Goal: Information Seeking & Learning: Learn about a topic

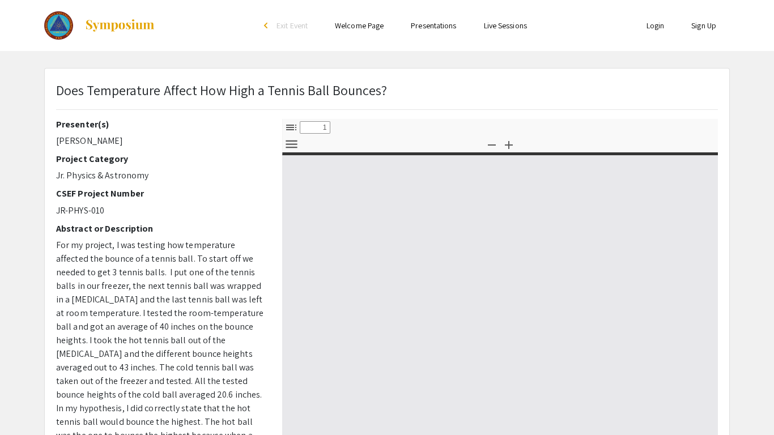
select select "custom"
type input "0"
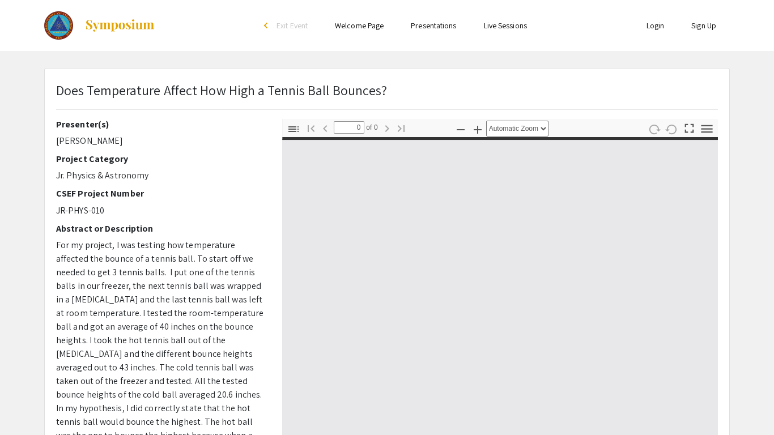
select select "custom"
type input "1"
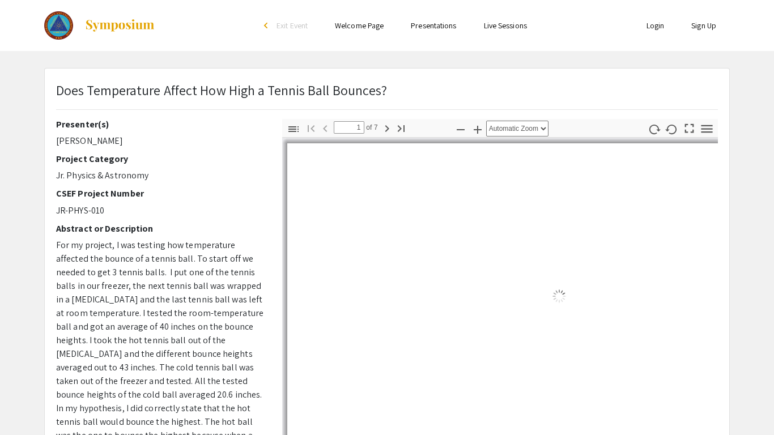
select select "auto"
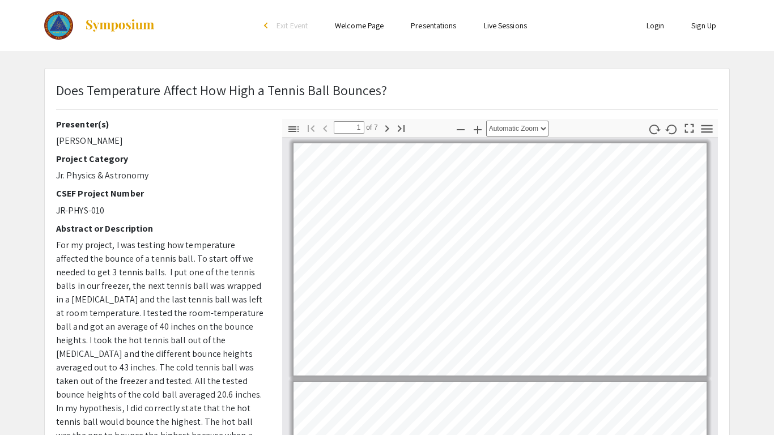
scroll to position [1, 0]
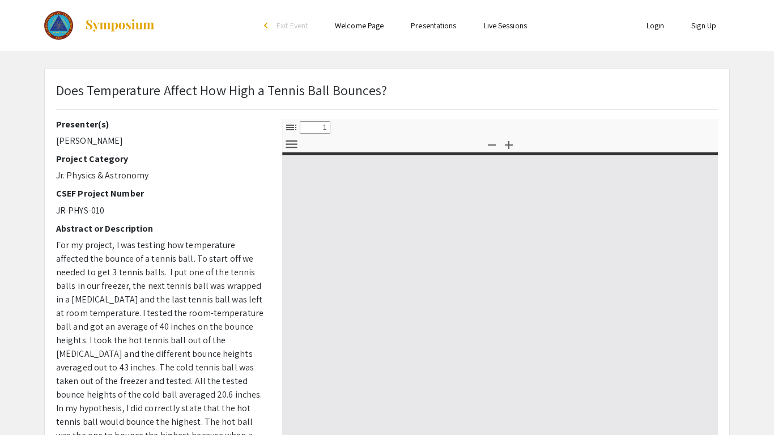
select select "custom"
type input "0"
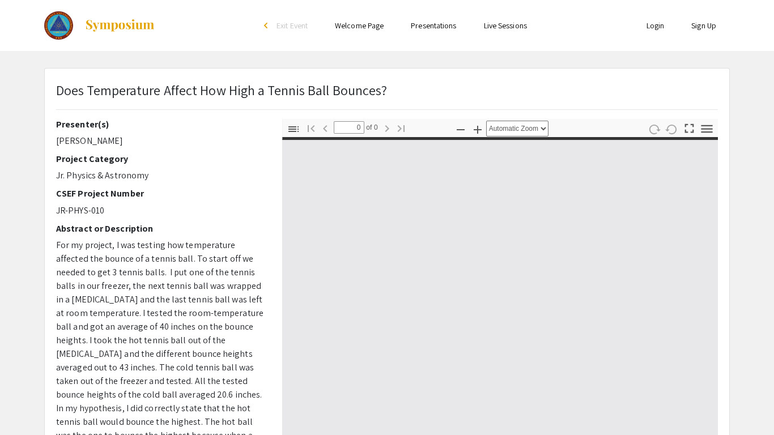
select select "custom"
type input "1"
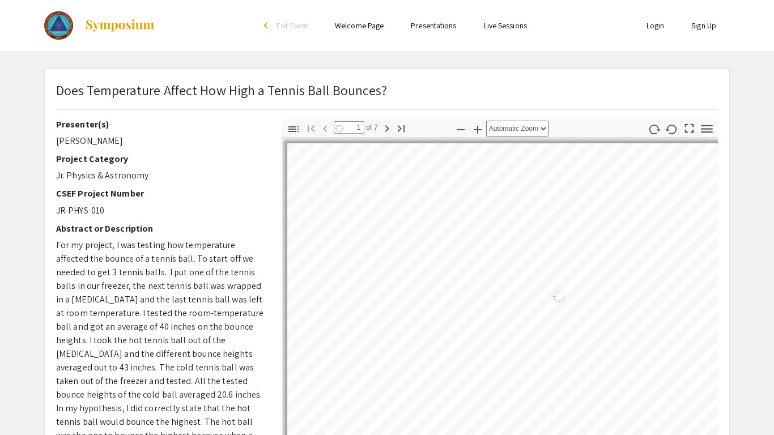
select select "auto"
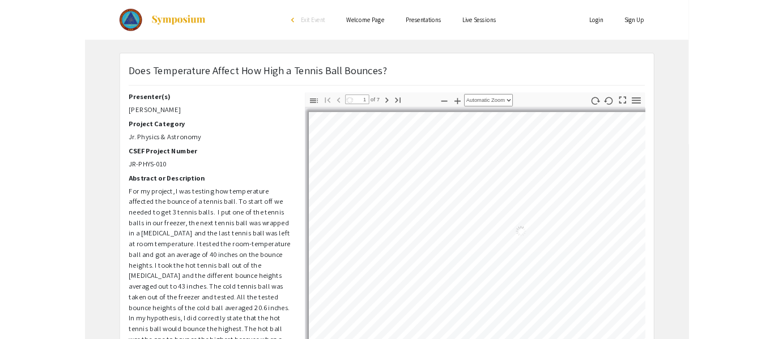
scroll to position [1, 0]
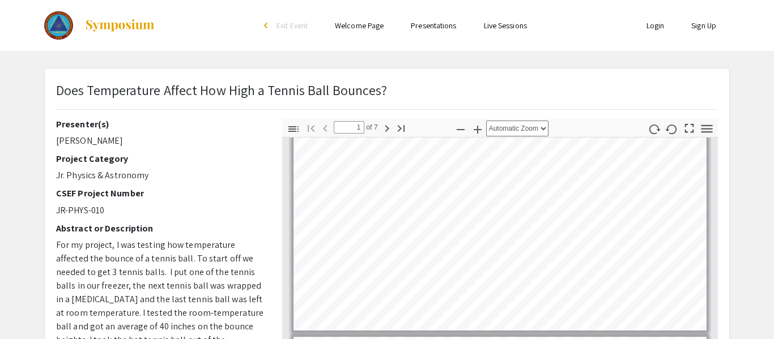
type input "2"
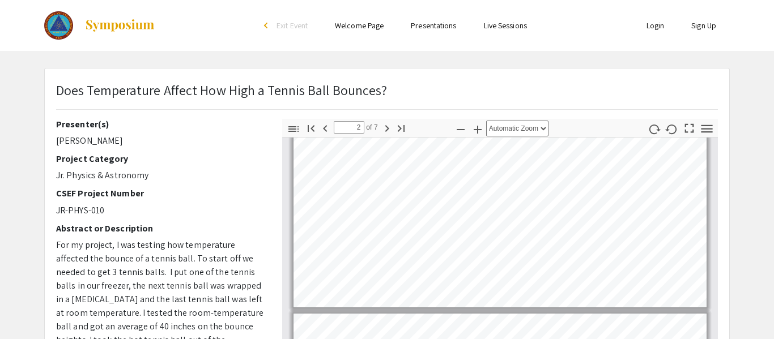
scroll to position [70, 0]
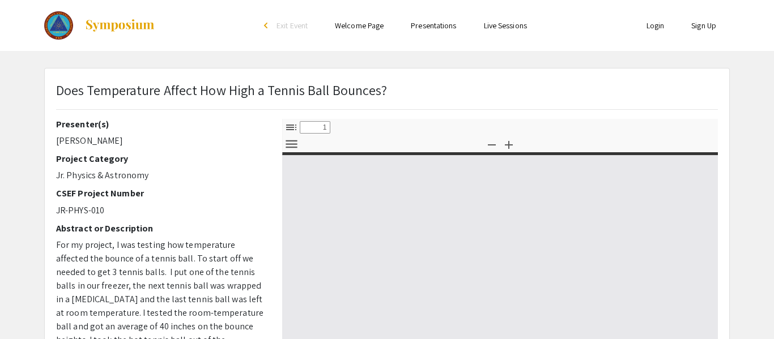
select select "custom"
type input "0"
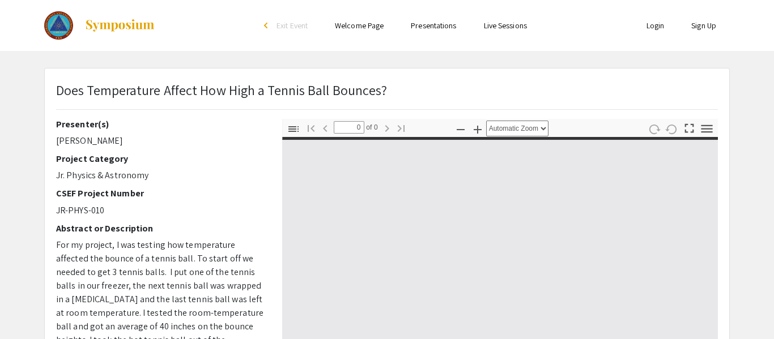
select select "custom"
type input "1"
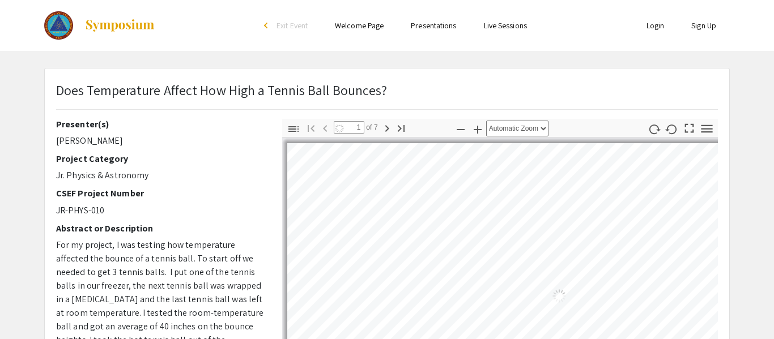
select select "auto"
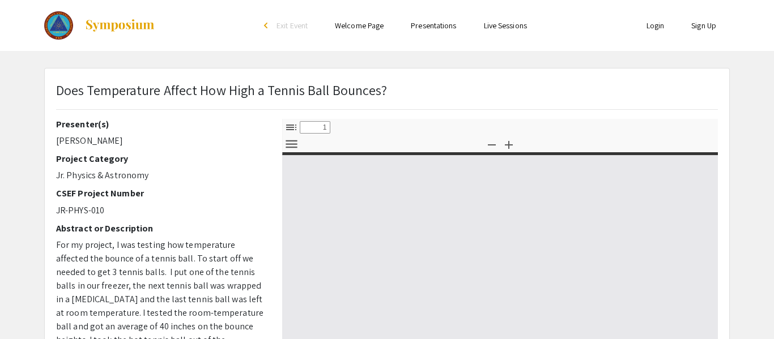
select select "custom"
type input "0"
select select "custom"
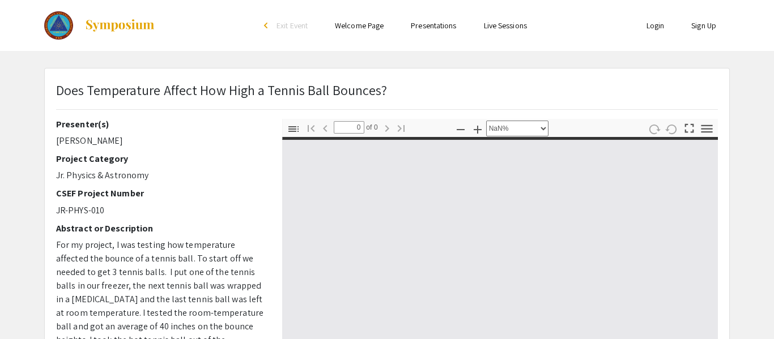
type input "1"
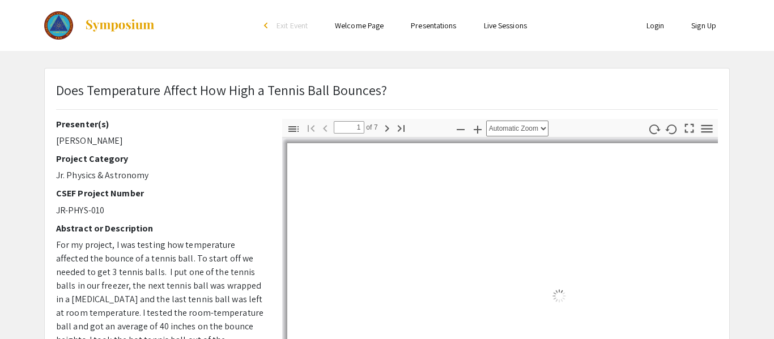
select select "auto"
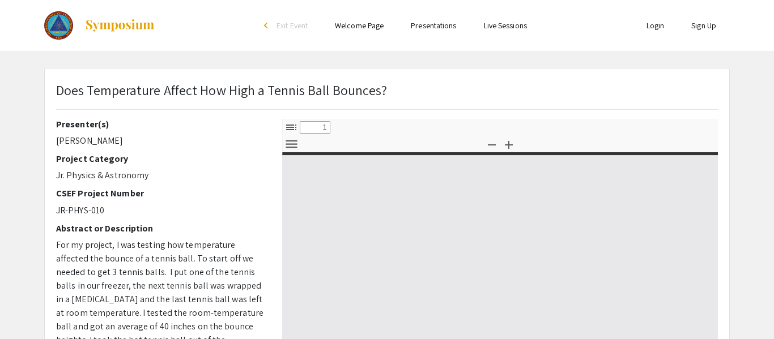
select select "custom"
type input "0"
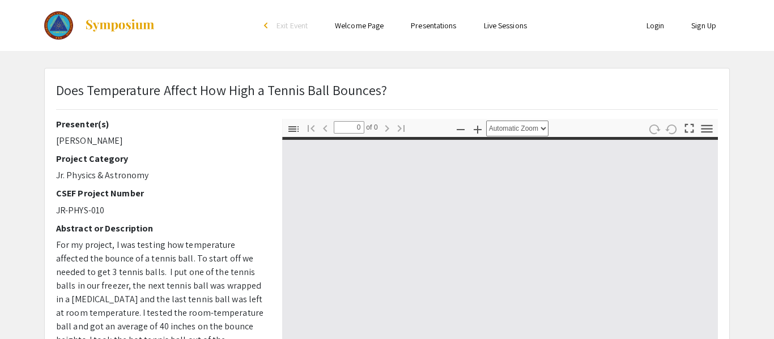
select select "custom"
type input "1"
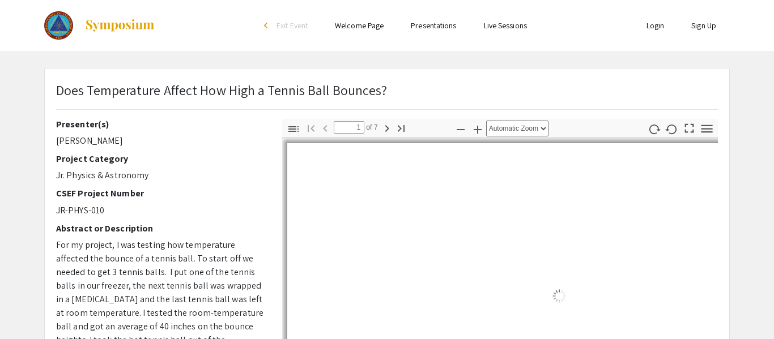
select select "auto"
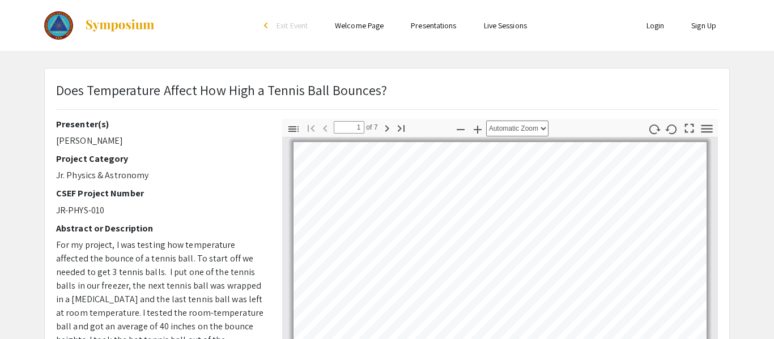
click at [220, 24] on div at bounding box center [157, 25] width 226 height 51
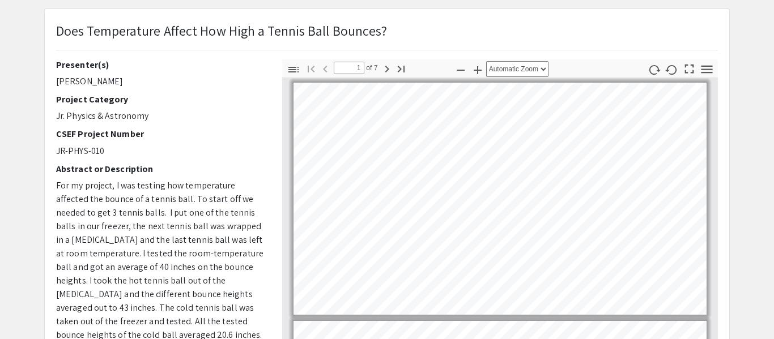
scroll to position [61, 0]
